Goal: Check status: Check status

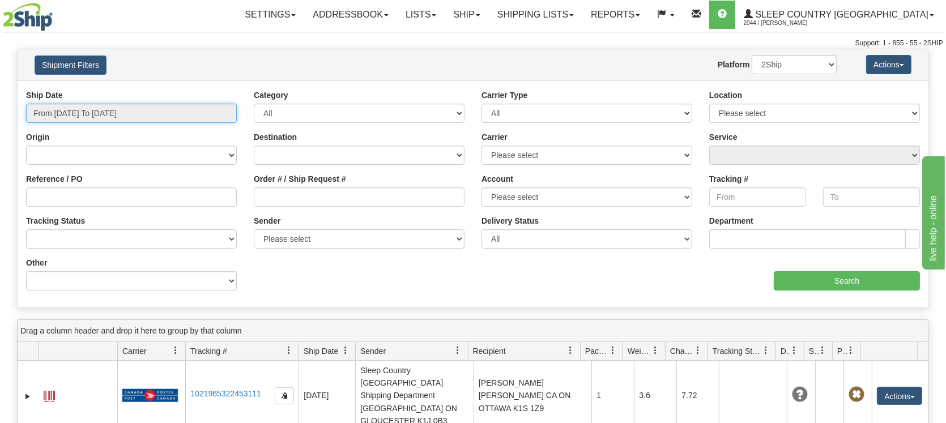
drag, startPoint x: 108, startPoint y: 108, endPoint x: 91, endPoint y: 163, distance: 56.8
click at [104, 112] on input "From [DATE] To [DATE]" at bounding box center [131, 113] width 211 height 19
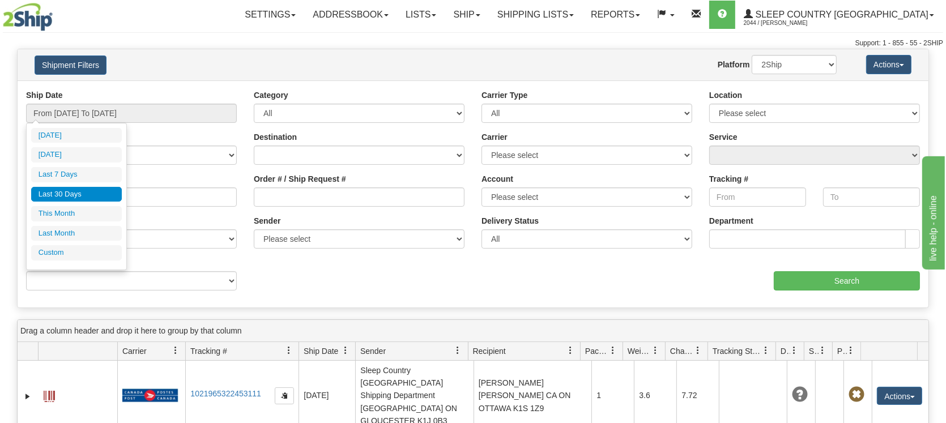
drag, startPoint x: 75, startPoint y: 193, endPoint x: 100, endPoint y: 200, distance: 26.5
click at [74, 195] on li "Last 30 Days" at bounding box center [76, 194] width 91 height 15
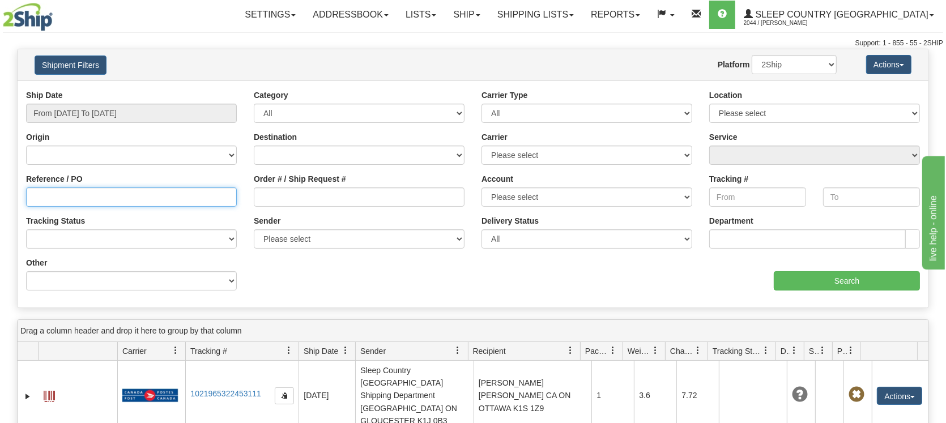
click at [94, 201] on input "Reference / PO" at bounding box center [131, 197] width 211 height 19
paste input "9000I053465"
type input "9000I053465"
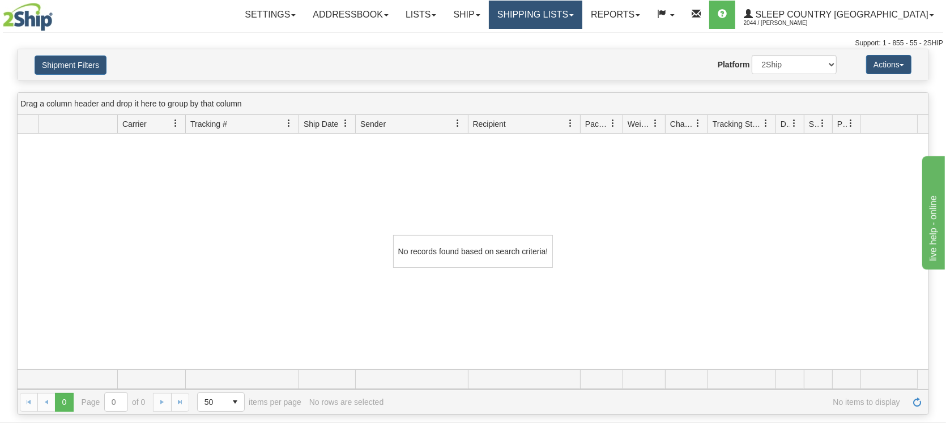
click at [583, 24] on link "Shipping lists" at bounding box center [536, 15] width 94 height 28
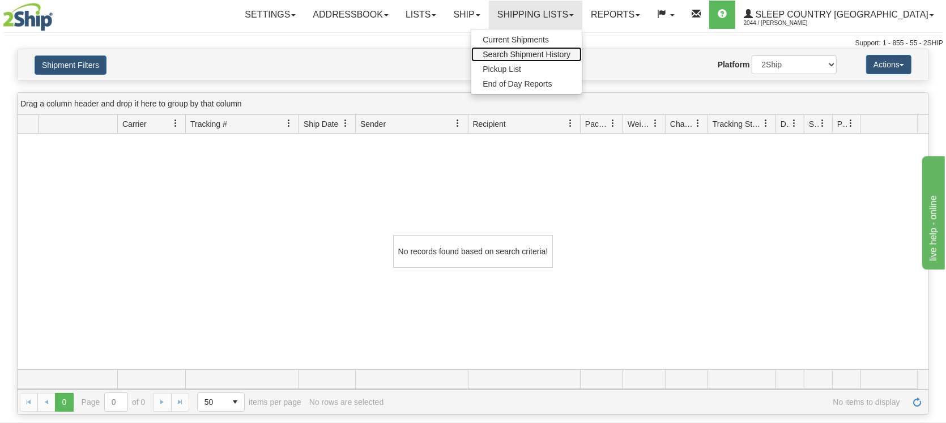
click at [571, 54] on span "Search Shipment History" at bounding box center [527, 54] width 88 height 9
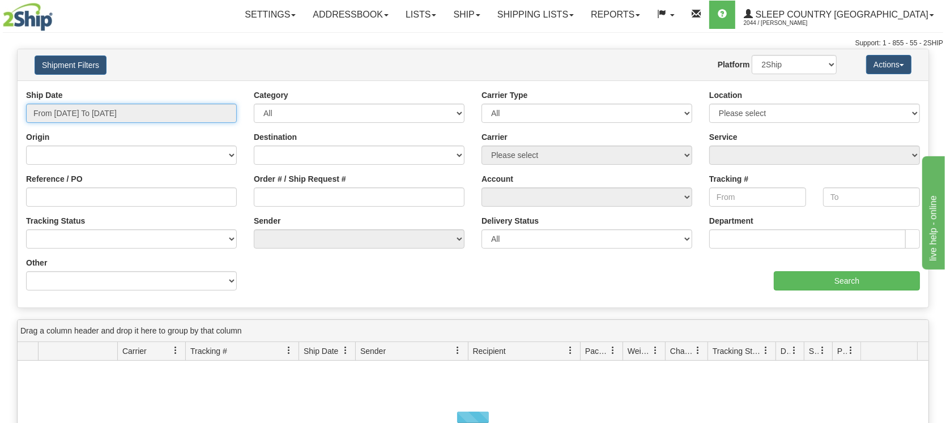
click at [151, 116] on input "From [DATE] To [DATE]" at bounding box center [131, 113] width 211 height 19
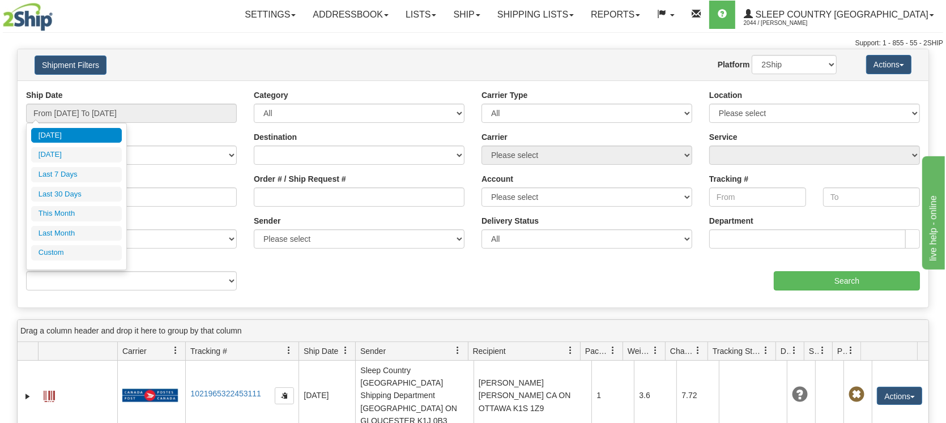
drag, startPoint x: 62, startPoint y: 191, endPoint x: 120, endPoint y: 191, distance: 58.4
click at [70, 190] on li "Last 30 Days" at bounding box center [76, 194] width 91 height 15
type input "From [DATE] To [DATE]"
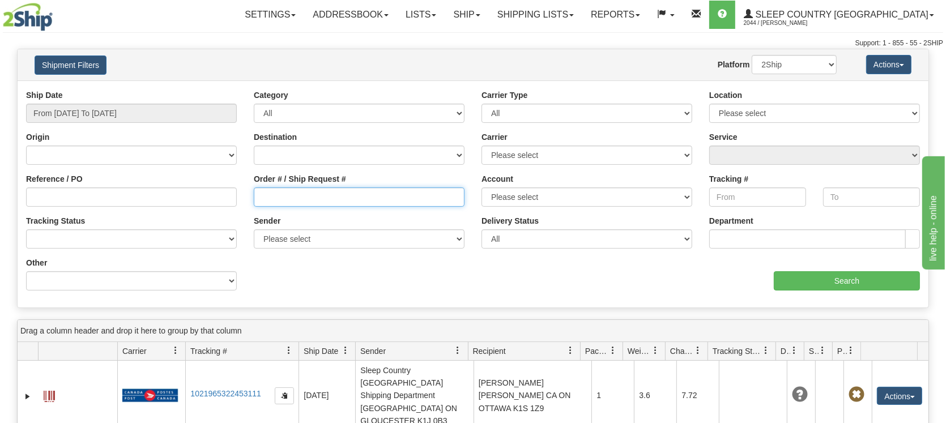
drag, startPoint x: 281, startPoint y: 196, endPoint x: 305, endPoint y: 187, distance: 26.5
click at [281, 193] on input "Order # / Ship Request #" at bounding box center [359, 197] width 211 height 19
type input "v"
paste input "9000I053465"
type input "9000I053465"
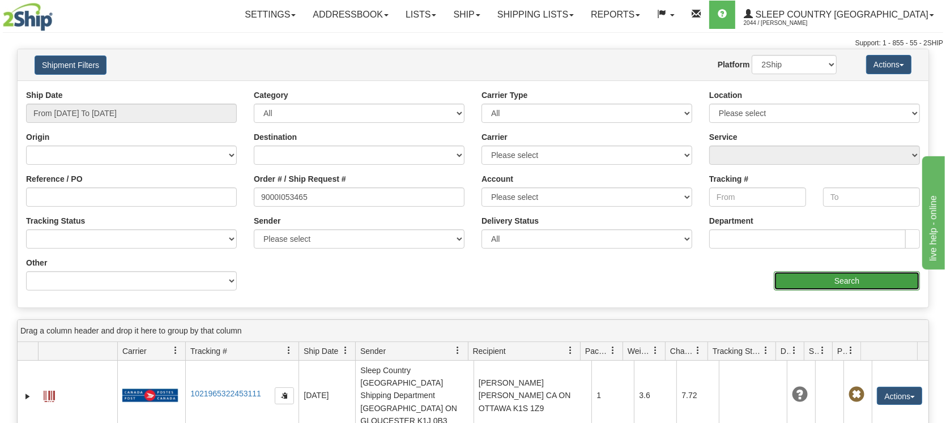
click at [814, 271] on input "Search" at bounding box center [847, 280] width 146 height 19
